Goal: Find specific page/section: Find specific page/section

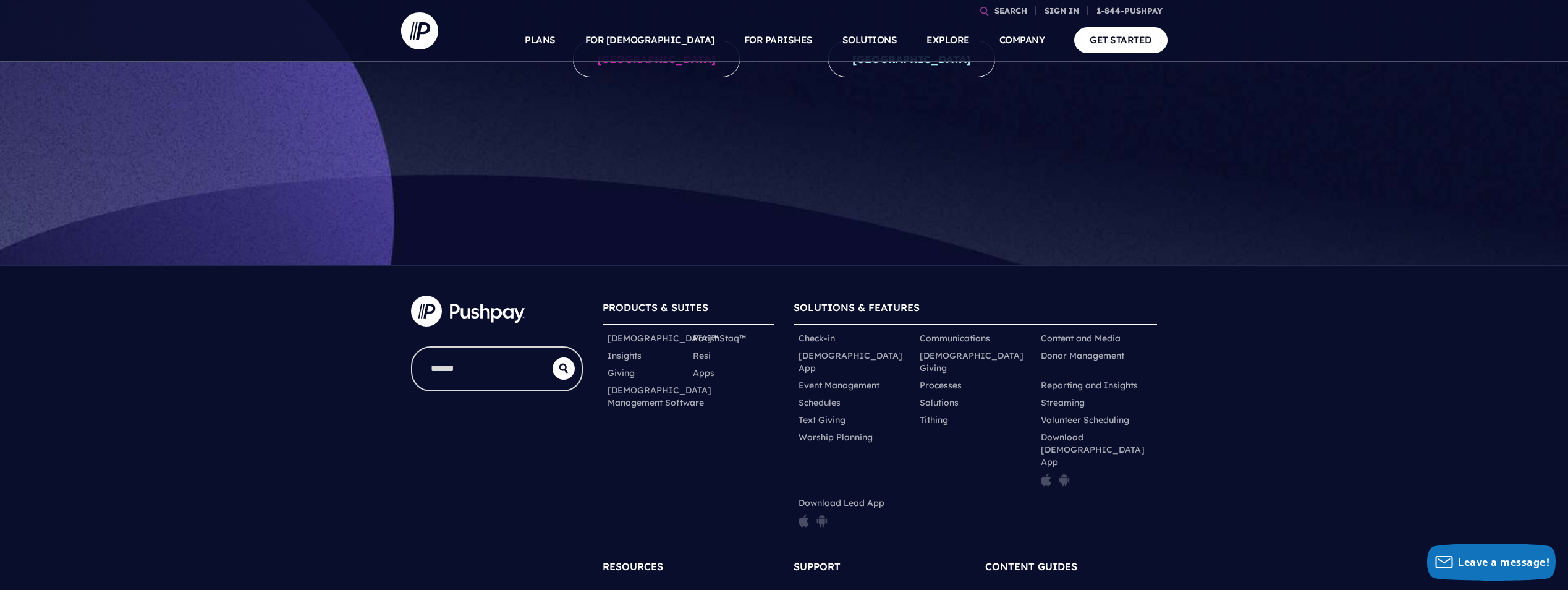
scroll to position [417, 0]
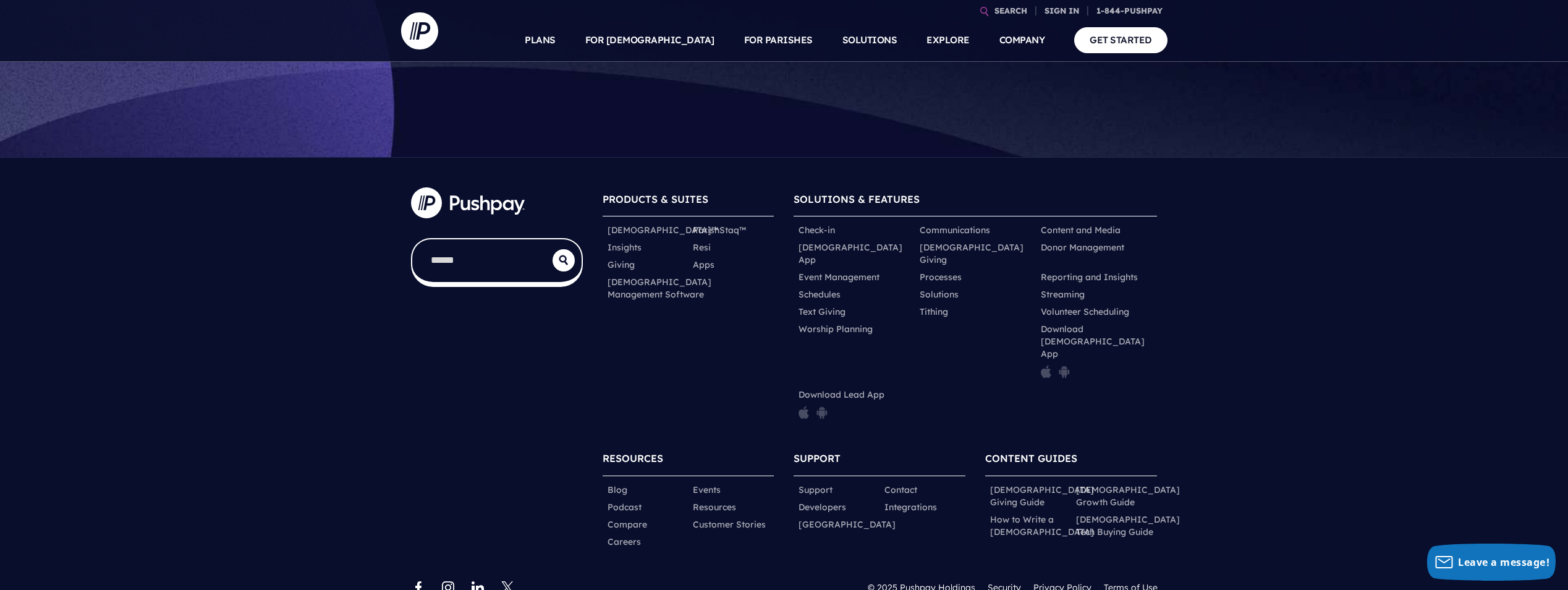
click at [473, 256] on input "search" at bounding box center [482, 260] width 140 height 42
type input "**********"
click at [553, 249] on button "submit" at bounding box center [564, 260] width 22 height 22
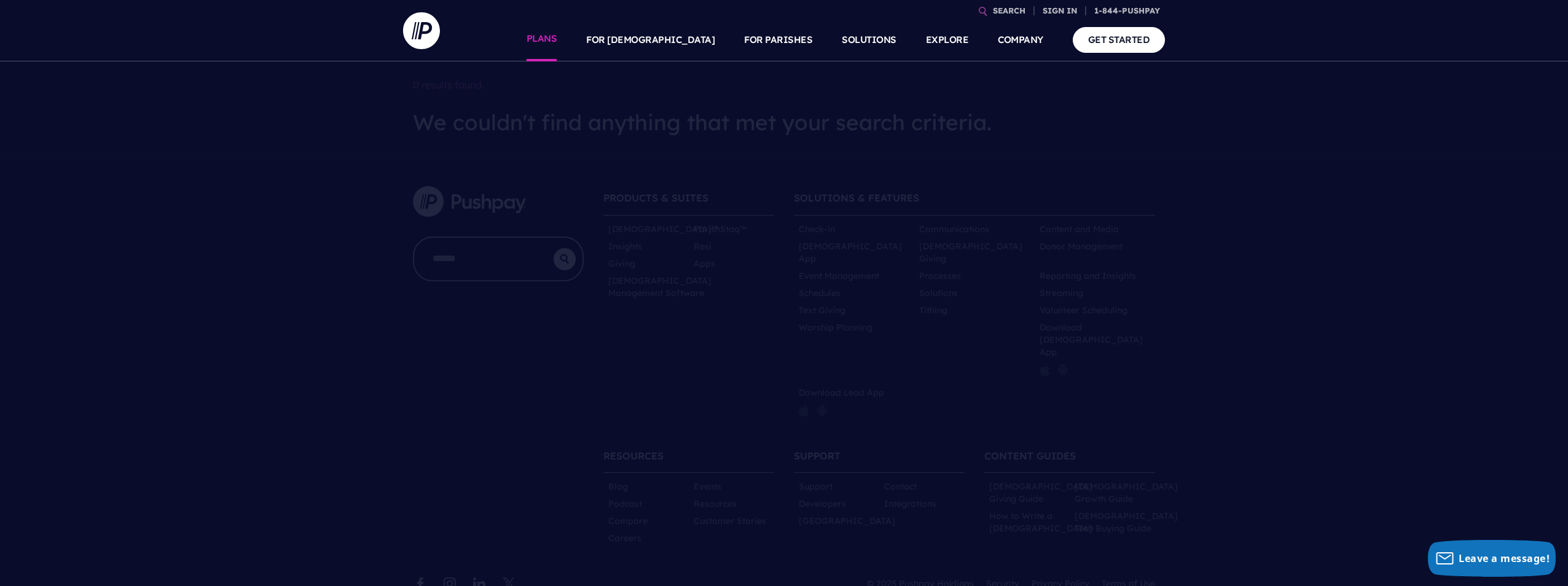
click at [557, 34] on link "PLANS" at bounding box center [541, 40] width 30 height 43
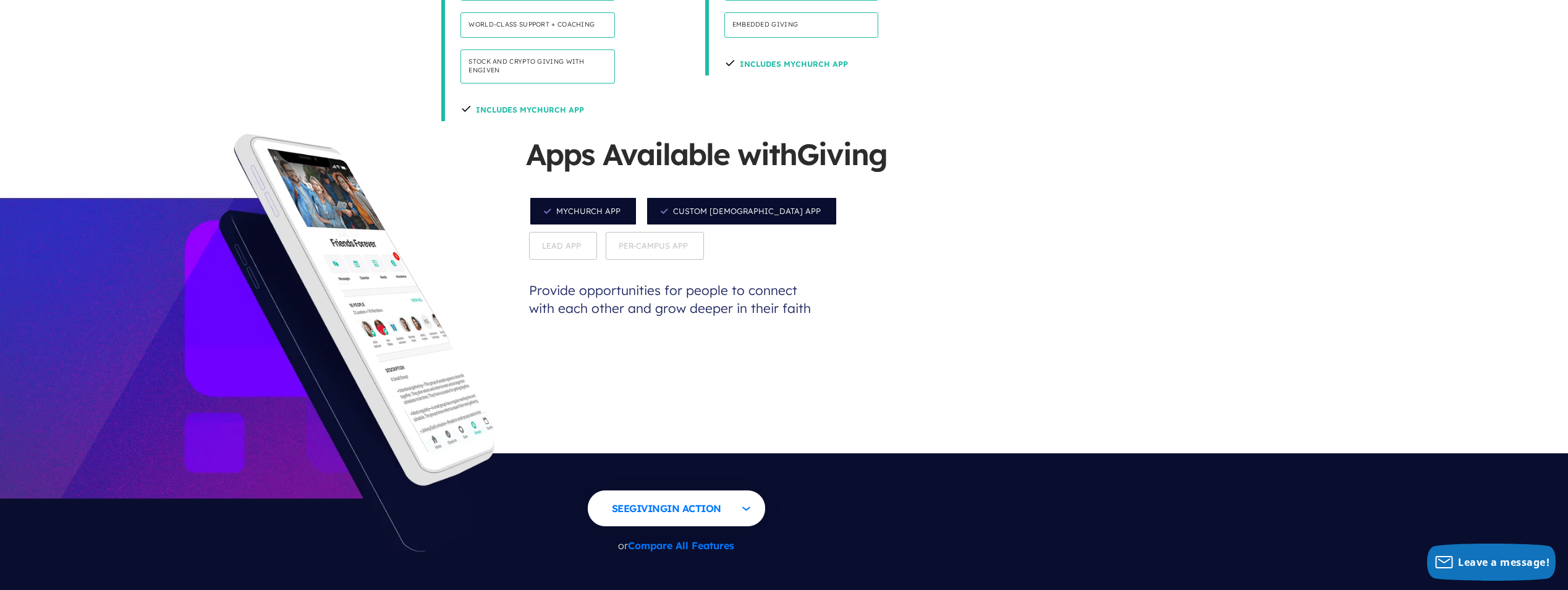
scroll to position [1175, 0]
